Goal: Task Accomplishment & Management: Manage account settings

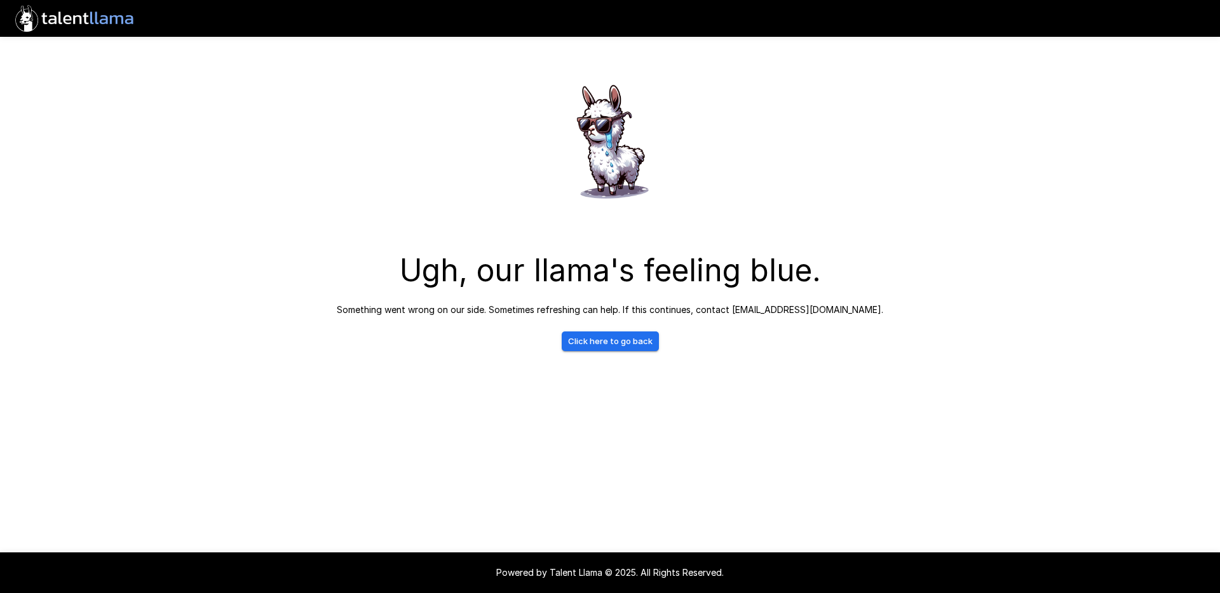
click at [619, 342] on link "Click here to go back" at bounding box center [610, 342] width 97 height 20
click at [597, 342] on link "Click here to go back" at bounding box center [610, 342] width 97 height 20
